Goal: Check status: Verify the current state of an ongoing process or item

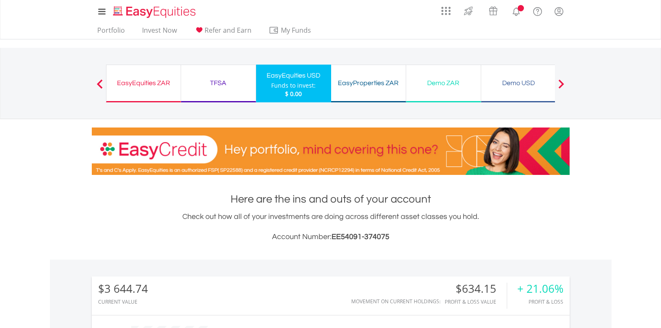
scroll to position [80, 159]
click at [138, 84] on div "EasyEquities ZAR" at bounding box center [143, 83] width 64 height 12
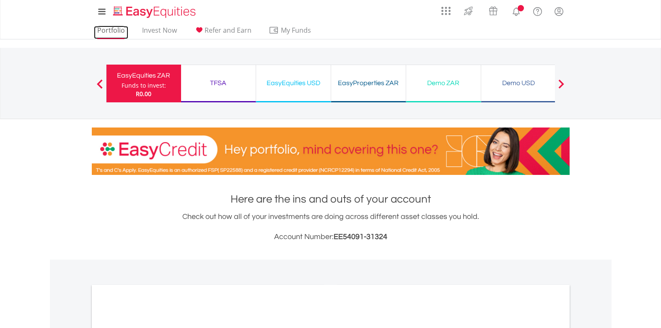
click at [114, 29] on link "Portfolio" at bounding box center [111, 32] width 34 height 13
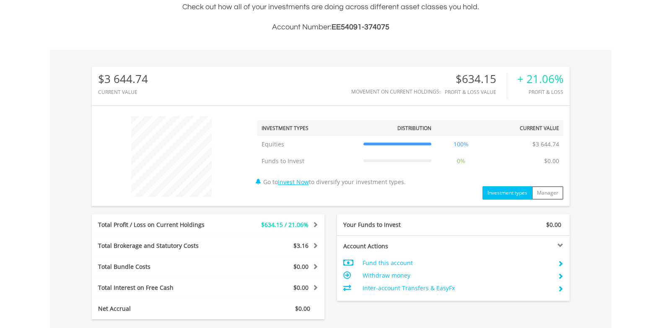
scroll to position [80, 159]
click at [181, 234] on div "Total Profit / Loss on Current Holdings $634.15 / 21.06% Last Valuation $3 644.…" at bounding box center [208, 224] width 233 height 21
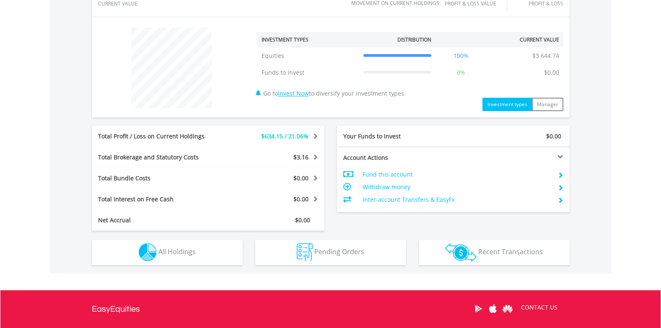
scroll to position [381, 0]
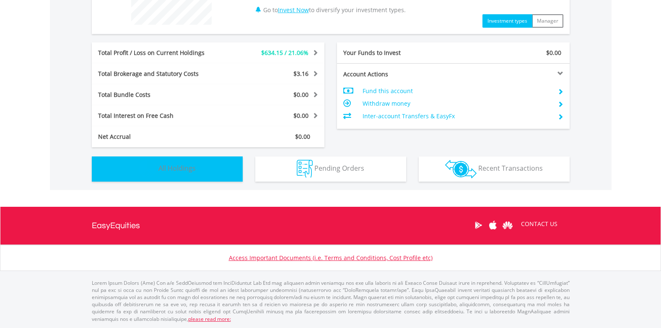
click at [185, 176] on button "Holdings All Holdings" at bounding box center [167, 168] width 151 height 25
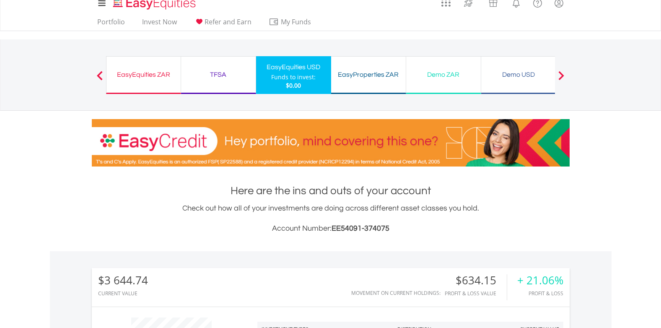
scroll to position [0, 0]
